Goal: Information Seeking & Learning: Learn about a topic

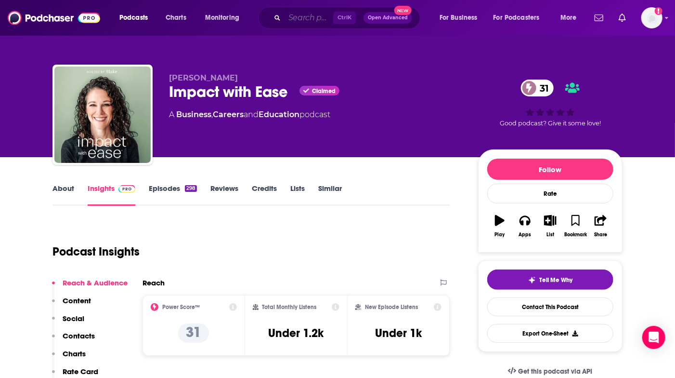
click at [290, 17] on input "Search podcasts, credits, & more..." at bounding box center [309, 17] width 49 height 15
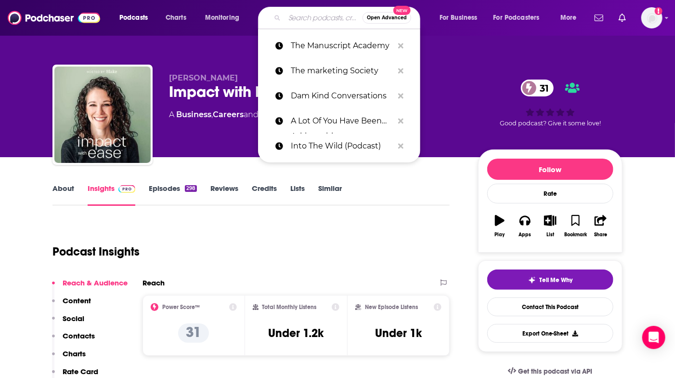
paste input "[PERSON_NAME]"
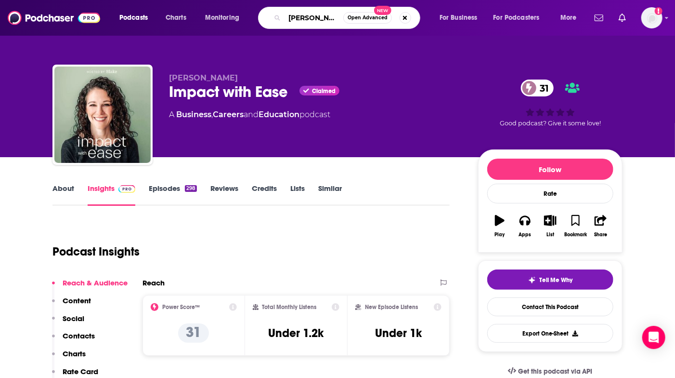
type input "[PERSON_NAME]"
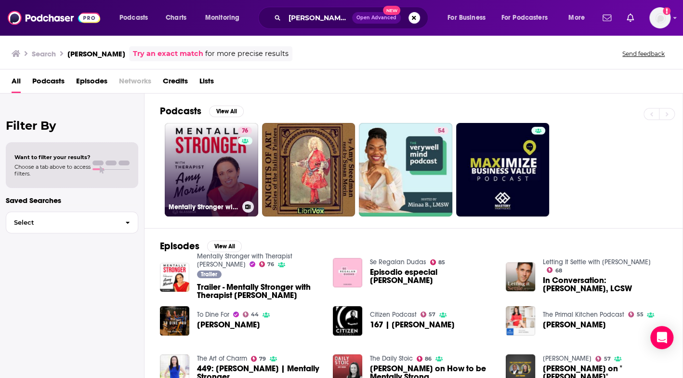
click at [206, 162] on link "76 Mentally Stronger with Therapist [PERSON_NAME]" at bounding box center [211, 169] width 93 height 93
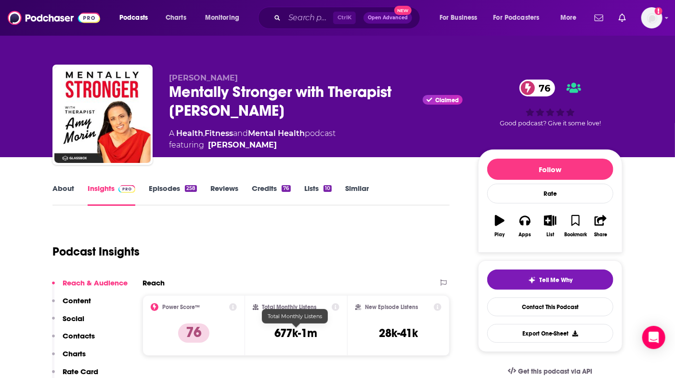
click at [291, 330] on h3 "677k-1m" at bounding box center [296, 333] width 43 height 14
drag, startPoint x: 291, startPoint y: 330, endPoint x: 312, endPoint y: 331, distance: 20.2
click at [312, 331] on h3 "677k-1m" at bounding box center [296, 333] width 43 height 14
copy h3 "677k-1m"
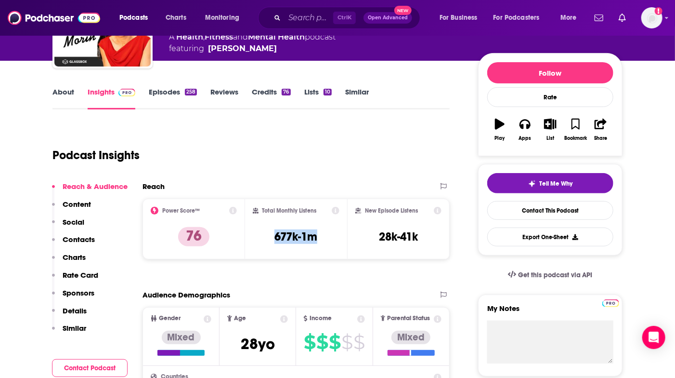
copy h3 "677k-1m"
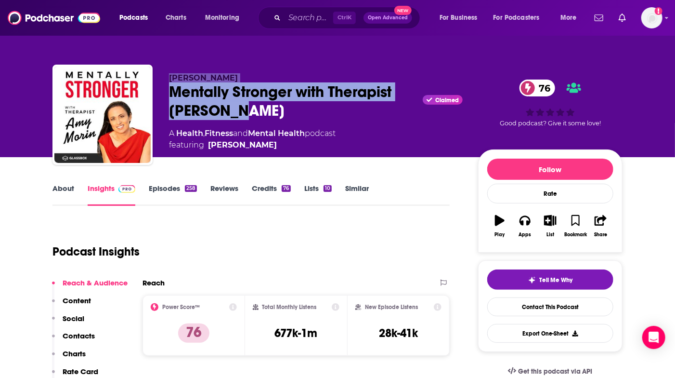
drag, startPoint x: 171, startPoint y: 78, endPoint x: 248, endPoint y: 115, distance: 85.1
click at [248, 115] on div "[PERSON_NAME] Mentally Stronger with Therapist [PERSON_NAME] Claimed 76 A Healt…" at bounding box center [316, 112] width 294 height 78
copy div "[PERSON_NAME] Mentally Stronger with Therapist [PERSON_NAME]"
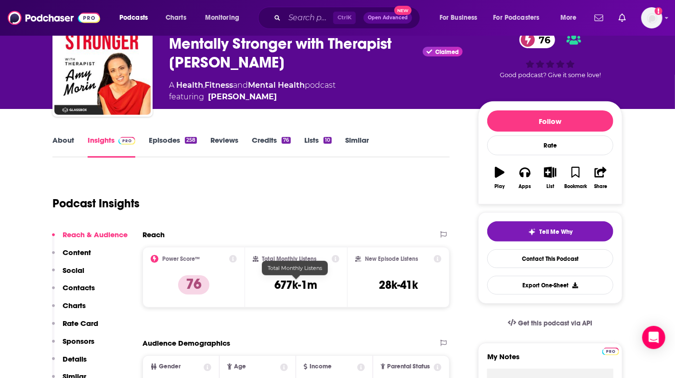
click at [287, 283] on h3 "677k-1m" at bounding box center [296, 284] width 43 height 14
drag, startPoint x: 287, startPoint y: 283, endPoint x: 310, endPoint y: 289, distance: 23.9
click at [310, 289] on h3 "677k-1m" at bounding box center [296, 284] width 43 height 14
copy h3 "677k-1m"
click at [362, 184] on div "Podcast Insights" at bounding box center [247, 197] width 390 height 49
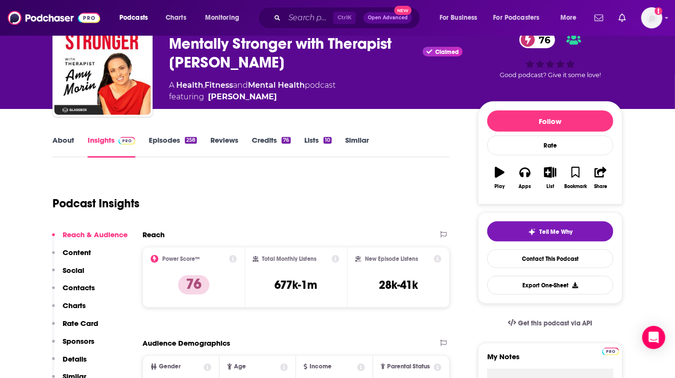
click at [65, 138] on link "About" at bounding box center [63, 146] width 22 height 22
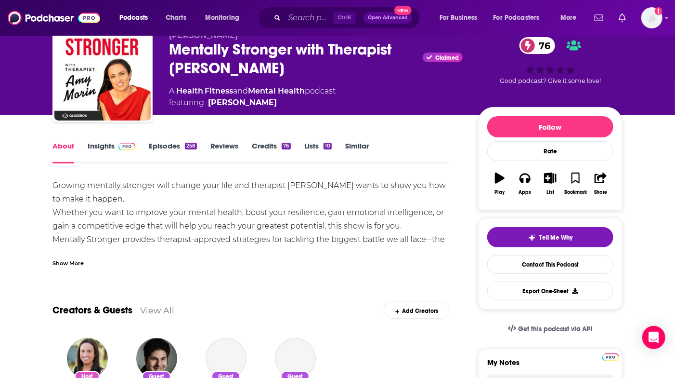
scroll to position [48, 0]
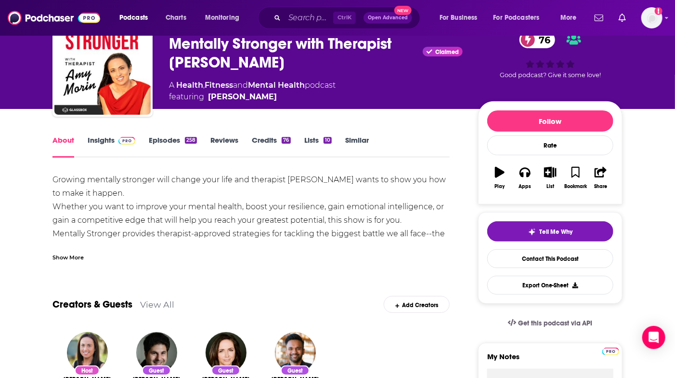
click at [79, 258] on div "Show More" at bounding box center [67, 256] width 31 height 9
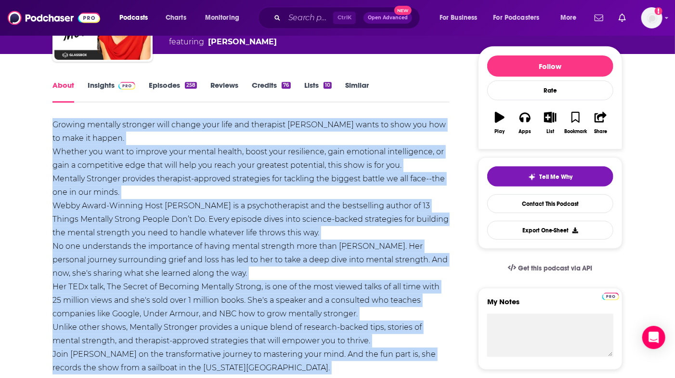
scroll to position [179, 0]
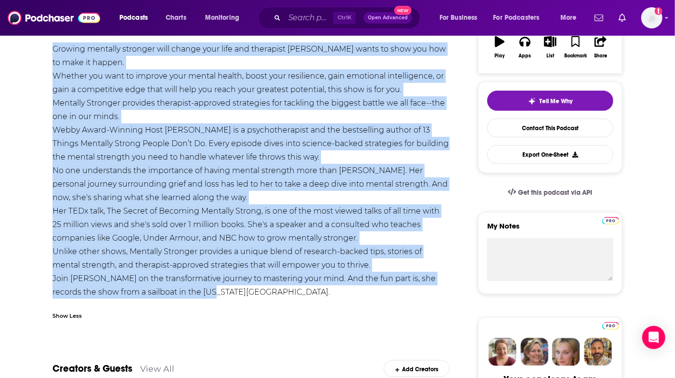
drag, startPoint x: 53, startPoint y: 180, endPoint x: 244, endPoint y: 287, distance: 218.6
click at [244, 287] on div "Growing mentally stronger will change your life and therapist [PERSON_NAME] wan…" at bounding box center [250, 170] width 397 height 256
copy div "Loremip dolorsit ametcons adip elitse doei temp inc utlaboree Dol Magna aliqu e…"
click at [301, 297] on div "Growing mentally stronger will change your life and therapist [PERSON_NAME] wan…" at bounding box center [250, 170] width 397 height 256
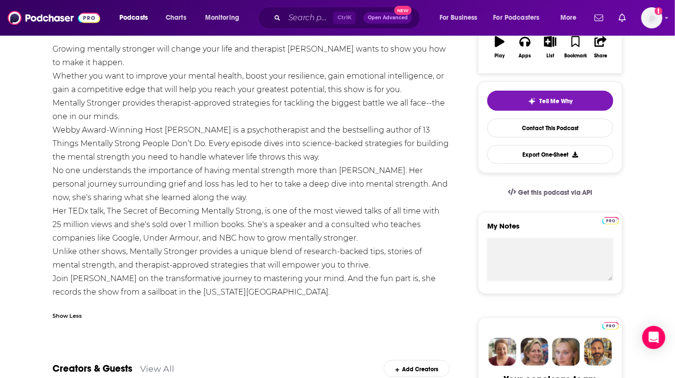
click at [321, 288] on div "Growing mentally stronger will change your life and therapist [PERSON_NAME] wan…" at bounding box center [250, 170] width 397 height 256
click at [170, 294] on div "Growing mentally stronger will change your life and therapist [PERSON_NAME] wan…" at bounding box center [250, 170] width 397 height 256
click at [164, 300] on div "Growing mentally stronger will change your life and therapist [PERSON_NAME] wan…" at bounding box center [250, 183] width 397 height 283
click at [232, 292] on div "Growing mentally stronger will change your life and therapist [PERSON_NAME] wan…" at bounding box center [250, 170] width 397 height 256
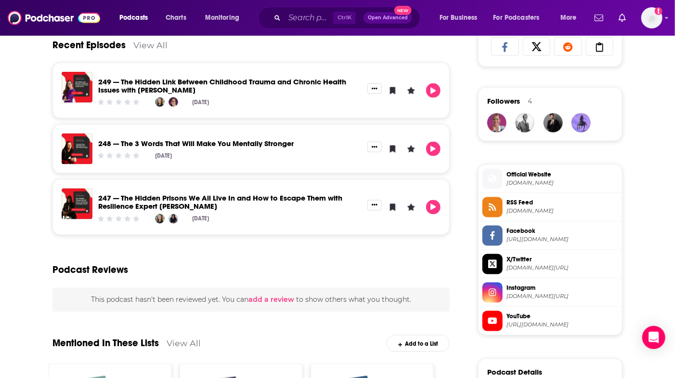
scroll to position [660, 0]
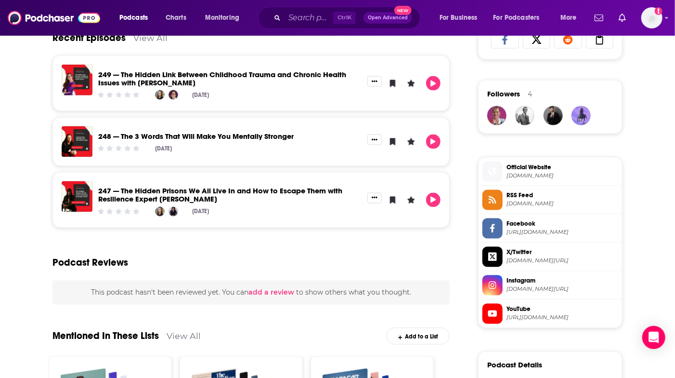
click at [175, 190] on link "247 — The Hidden Prisons We All Live In and How to Escape Them with Resilience …" at bounding box center [220, 194] width 244 height 17
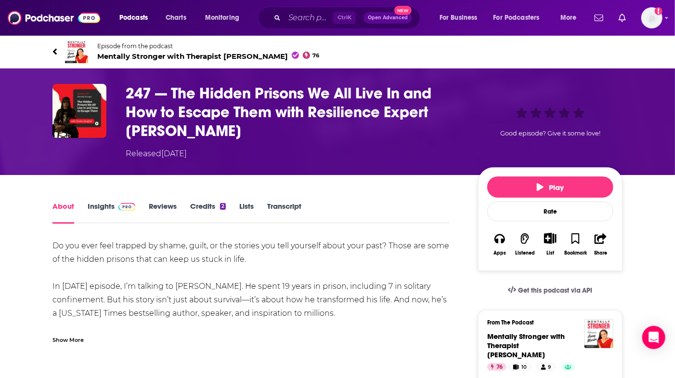
click at [233, 96] on h1 "247 — The Hidden Prisons We All Live In and How to Escape Them with Resilience …" at bounding box center [294, 112] width 337 height 56
click at [142, 15] on span "Podcasts" at bounding box center [133, 17] width 28 height 13
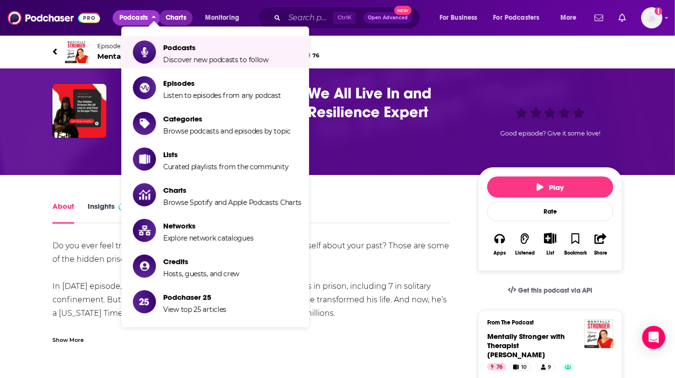
click at [181, 16] on span "Charts" at bounding box center [176, 17] width 21 height 13
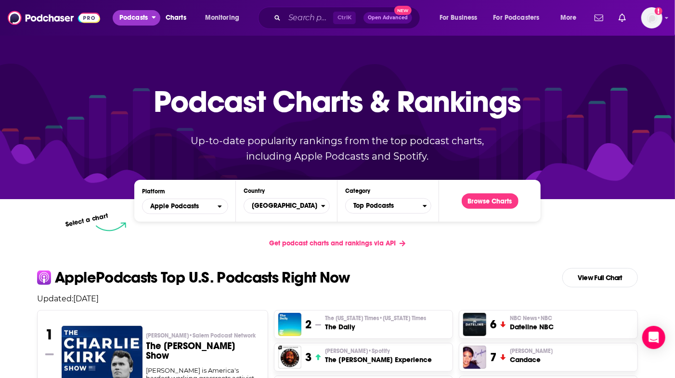
click at [125, 15] on span "Podcasts" at bounding box center [133, 17] width 28 height 13
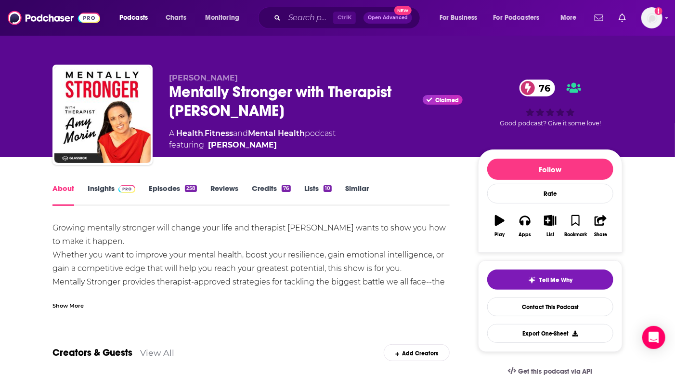
click at [100, 186] on link "Insights" at bounding box center [112, 194] width 48 height 22
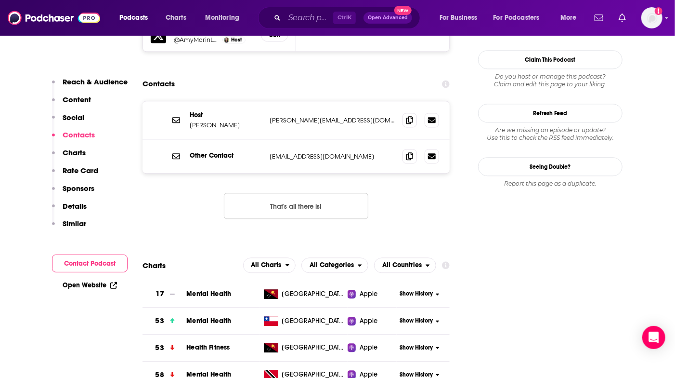
scroll to position [963, 0]
